Goal: Navigation & Orientation: Find specific page/section

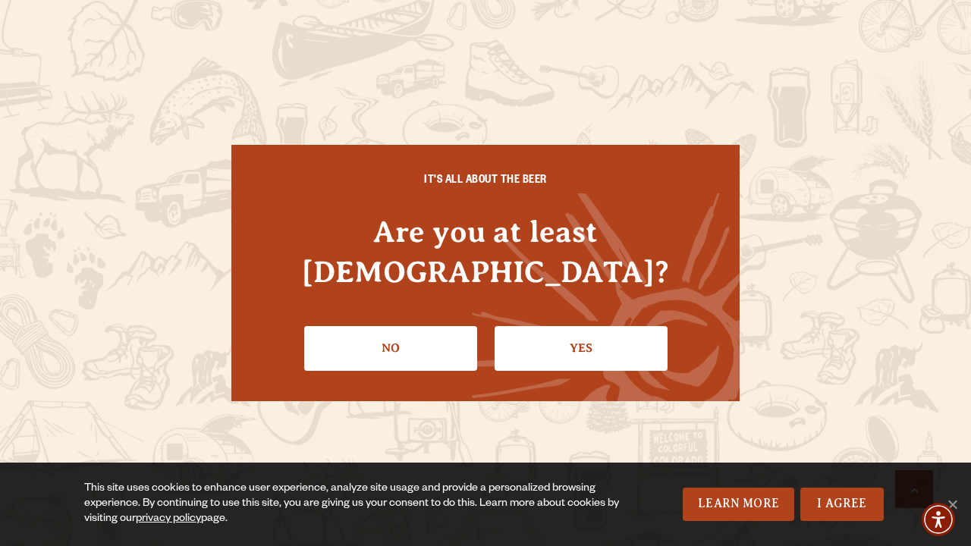
scroll to position [5403, 0]
